Goal: Task Accomplishment & Management: Manage account settings

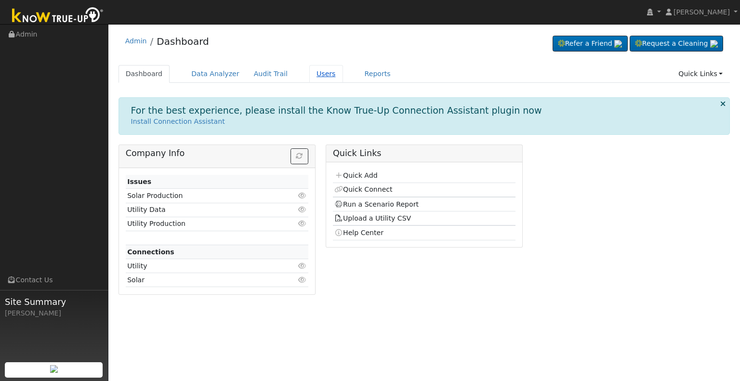
click at [309, 73] on link "Users" at bounding box center [326, 74] width 34 height 18
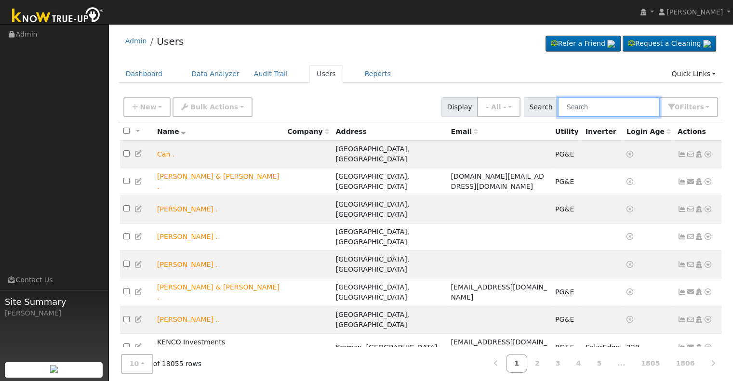
click at [582, 106] on input "text" at bounding box center [609, 107] width 102 height 20
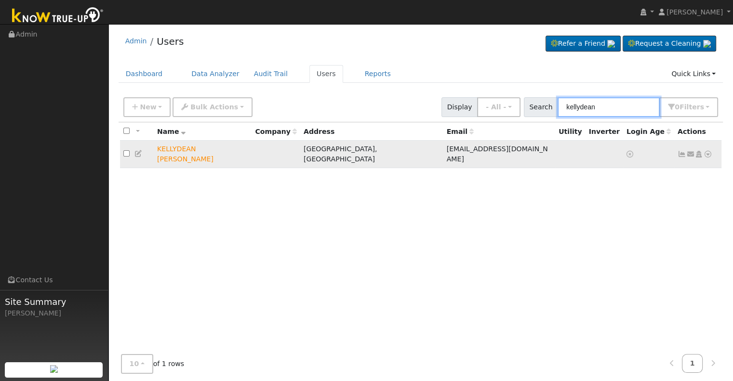
type input "kellydean"
click at [706, 151] on icon at bounding box center [708, 154] width 9 height 7
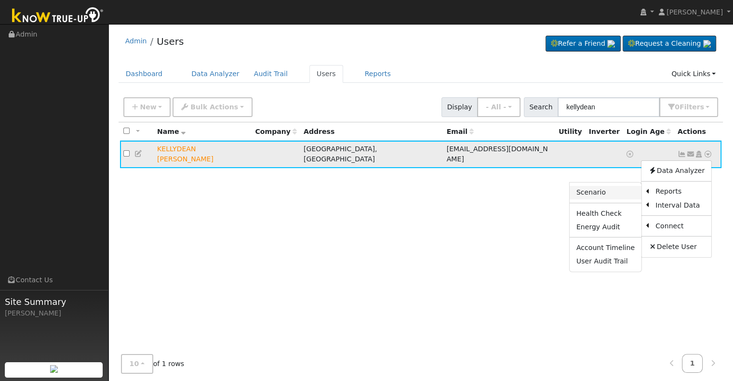
click at [599, 188] on link "Scenario" at bounding box center [606, 192] width 72 height 13
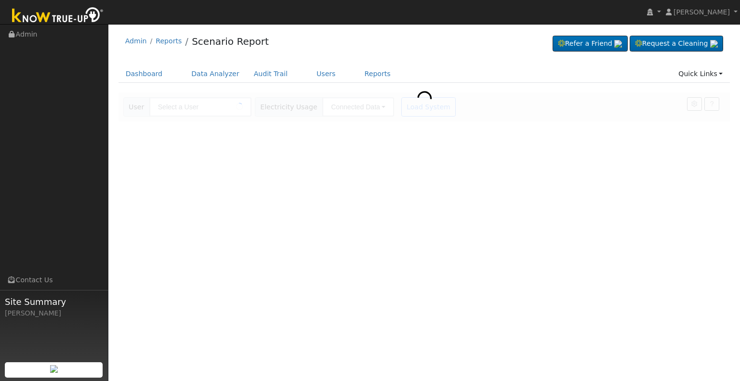
type input "KELLYDEAN [PERSON_NAME]"
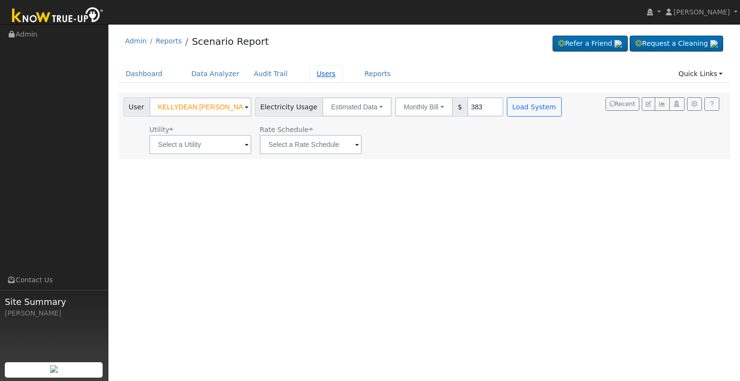
click at [313, 72] on link "Users" at bounding box center [326, 74] width 34 height 18
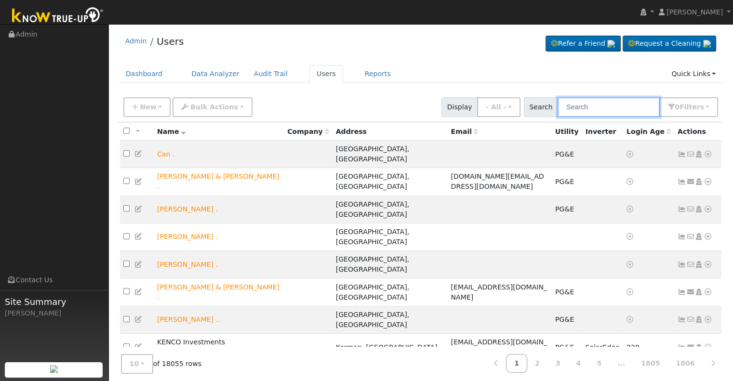
click at [590, 104] on input "text" at bounding box center [609, 107] width 102 height 20
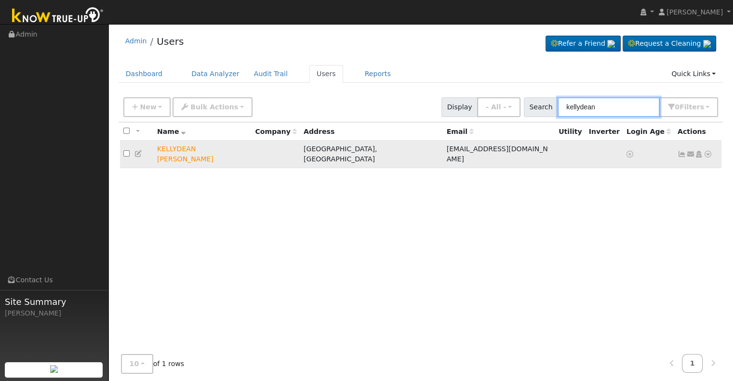
type input "kellydean"
click at [698, 151] on icon at bounding box center [699, 154] width 9 height 7
